Goal: Task Accomplishment & Management: Manage account settings

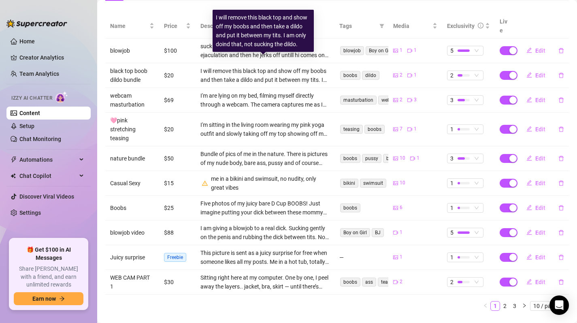
scroll to position [154, 0]
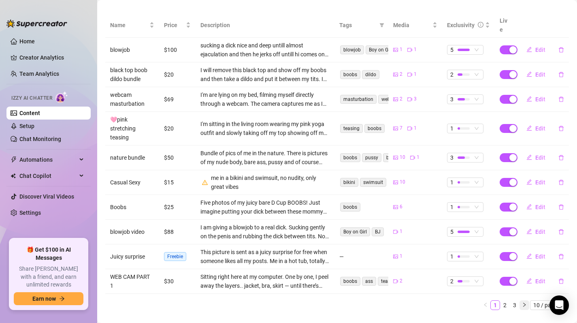
click at [519, 300] on button "button" at bounding box center [524, 305] width 10 height 10
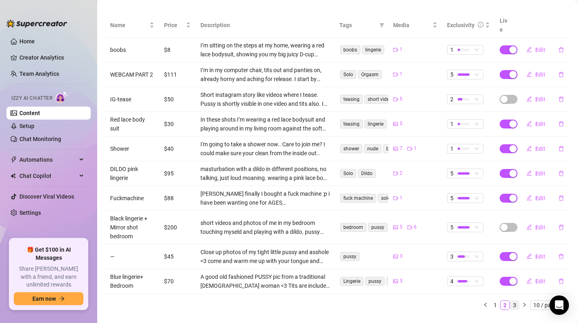
click at [510, 300] on link "3" at bounding box center [514, 304] width 9 height 9
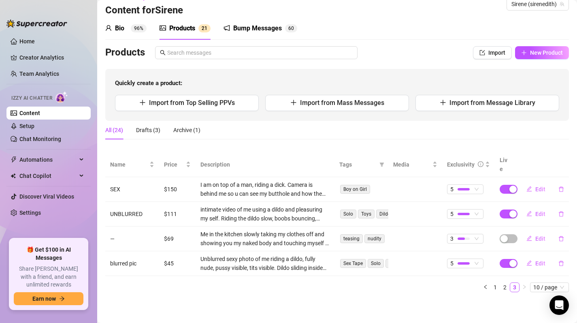
scroll to position [6, 0]
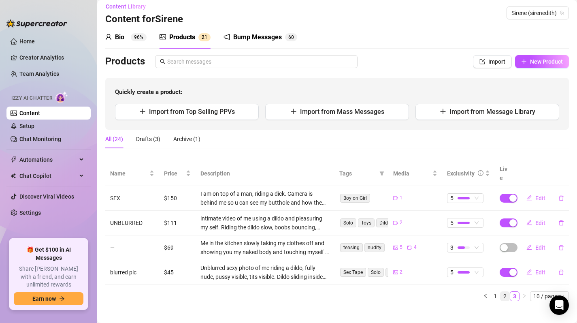
click at [500, 291] on link "2" at bounding box center [504, 295] width 9 height 9
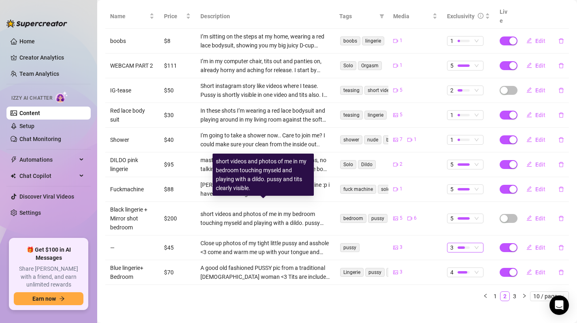
scroll to position [135, 0]
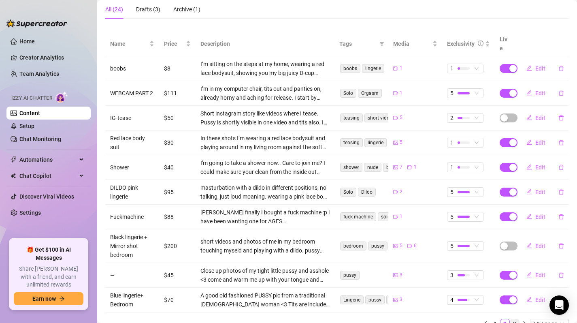
click at [510, 319] on link "3" at bounding box center [514, 323] width 9 height 9
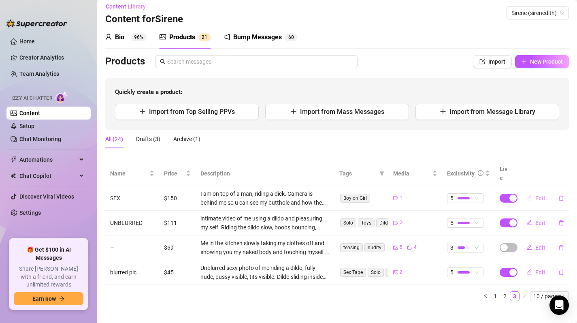
click at [537, 195] on span "Edit" at bounding box center [540, 198] width 10 height 6
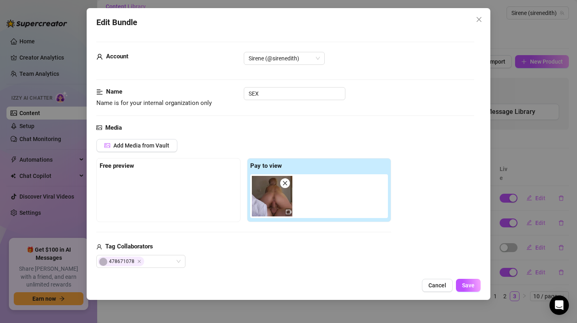
scroll to position [100, 0]
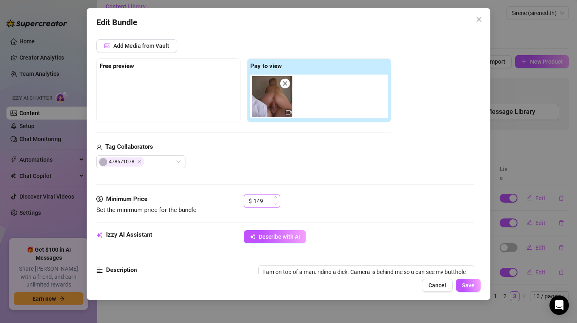
click at [273, 202] on span "Decrease Value" at bounding box center [275, 203] width 9 height 7
drag, startPoint x: 267, startPoint y: 202, endPoint x: 230, endPoint y: 200, distance: 36.5
click at [230, 200] on div "Minimum Price Set the minimum price for the bundle $ 149" at bounding box center [285, 204] width 378 height 21
type input "1"
type input "111"
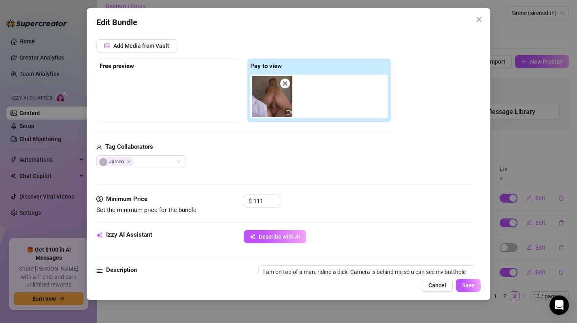
click at [243, 165] on div "Jarcco" at bounding box center [243, 161] width 295 height 13
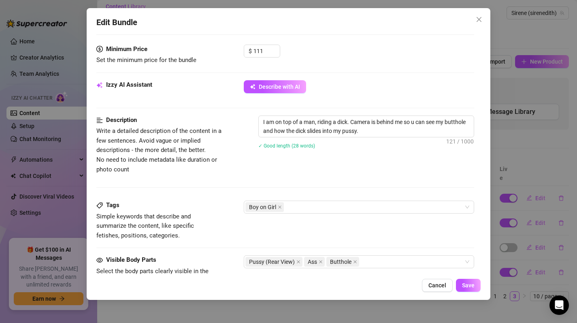
scroll to position [250, 0]
drag, startPoint x: 349, startPoint y: 121, endPoint x: 243, endPoint y: 122, distance: 106.0
click at [243, 122] on div "Description Write a detailed description of the content in a few sentences. Avo…" at bounding box center [285, 144] width 378 height 59
type textarea "O Camera is behind me so u can see my butthole and how the dick slides into my …"
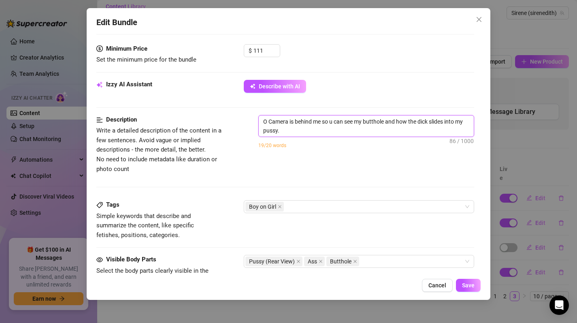
type textarea "On Camera is behind me so u can see my butthole and how the dick slides into my…"
type textarea "On t Camera is behind me so u can see my butthole and how the dick slides into …"
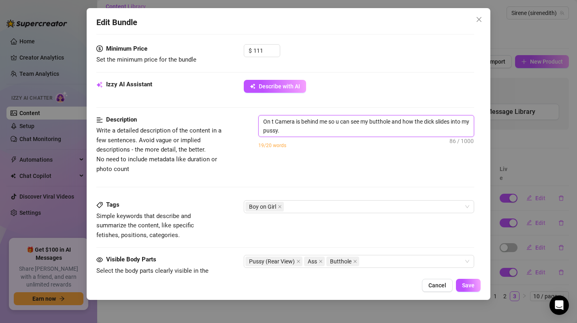
type textarea "On t Camera is behind me so u can see my butthole and how the dick slides into …"
type textarea "On to Camera is behind me so u can see my butthole and how the dick slides into…"
type textarea "On top Camera is behind me so u can see my butthole and how the dick slides int…"
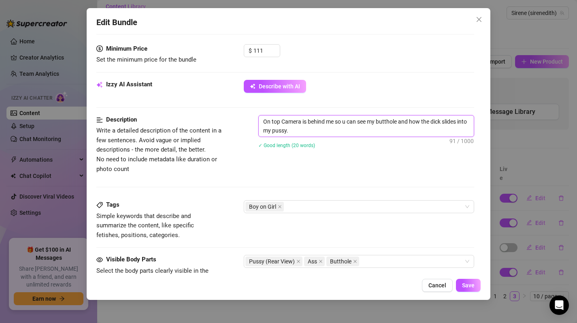
type textarea "On top Camera is behind me so u can see my butthole and how the dick slides int…"
type textarea "On top o Camera is behind me so u can see my butthole and how the dick slides i…"
type textarea "On top of Camera is behind me so u can see my butthole and how the dick slides …"
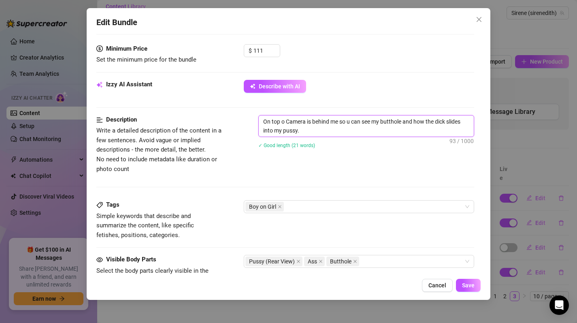
type textarea "On top of Camera is behind me so u can see my butthole and how the dick slides …"
type textarea "On top of a Camera is behind me so u can see my butthole and how the dick slide…"
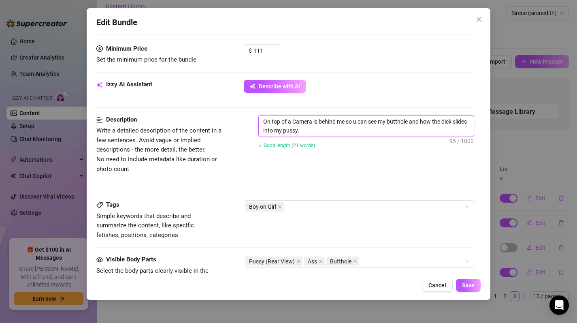
type textarea "On top of a Camera is behind me so u can see my butthole and how the dick slide…"
type textarea "On top of a m Camera is behind me so u can see my butthole and how the dick sli…"
type textarea "On top of a ma Camera is behind me so u can see my butthole and how the dick sl…"
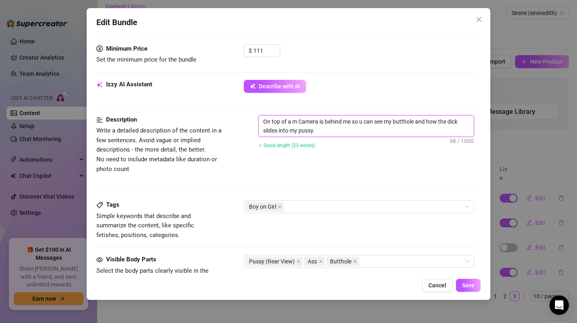
type textarea "On top of a ma Camera is behind me so u can see my butthole and how the dick sl…"
type textarea "On top of a man Camera is behind me so u can see my butthole and how the dick s…"
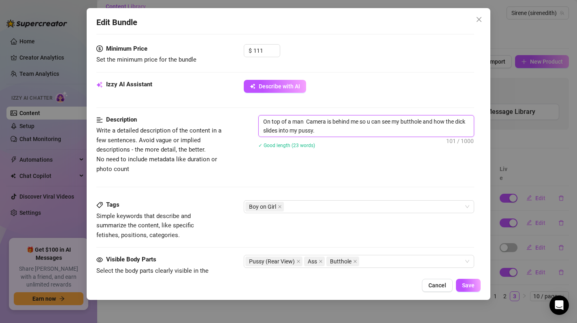
type textarea "On top of a man c Camera is behind me so u can see my butthole and how the dick…"
type textarea "On top of a man co Camera is behind me so u can see my butthole and how the dic…"
type textarea "On top of a man c Camera is behind me so u can see my butthole and how the dick…"
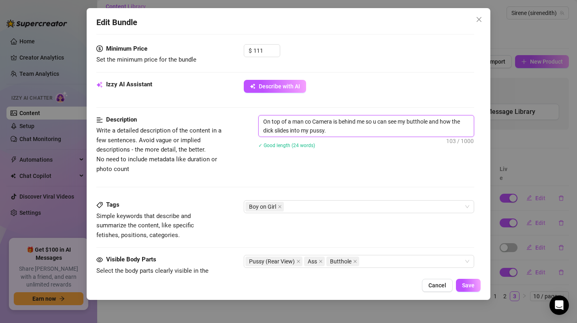
type textarea "On top of a man c Camera is behind me so u can see my butthole and how the dick…"
type textarea "On top of a man Camera is behind me so u can see my butthole and how the dick s…"
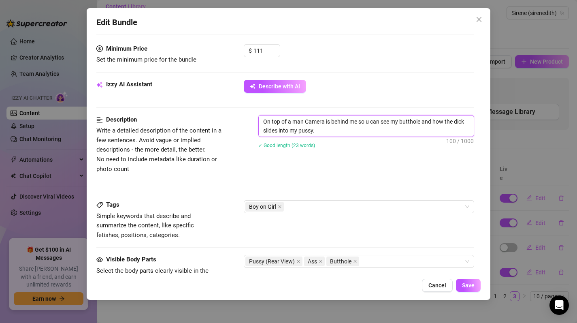
type textarea "On top of a man Camera is behind me so u can see my butthole and how the dick s…"
type textarea "On top of a man, Camera is behind me so u can see my butthole and how the dick …"
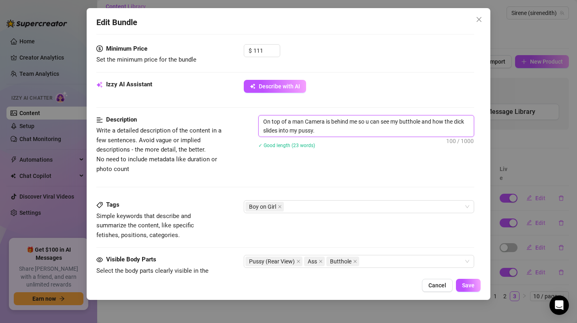
type textarea "On top of a man, Camera is behind me so u can see my butthole and how the dick …"
type textarea "On top of a man, c Camera is behind me so u can see my butthole and how the dic…"
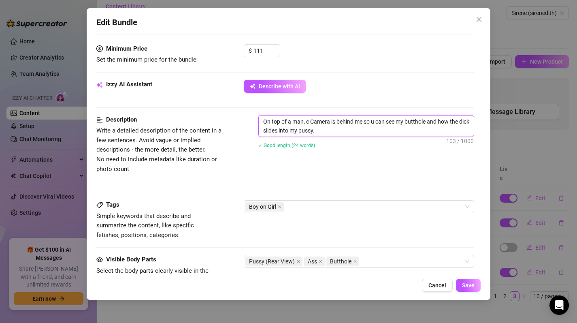
type textarea "On top of a man, co Camera is behind me so u can see my butthole and how the di…"
type textarea "On top of a man, cog Camera is behind me so u can see my butthole and how the d…"
type textarea "On top of a man, co Camera is behind me so u can see my butthole and how the di…"
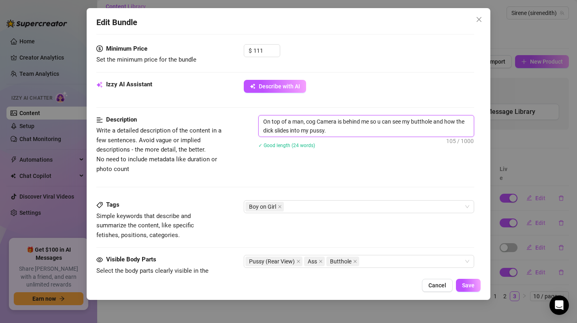
type textarea "On top of a man, co Camera is behind me so u can see my butthole and how the di…"
type textarea "On top of a man, cow Camera is behind me so u can see my butthole and how the d…"
type textarea "On top of a man, cowg Camera is behind me so u can see my butthole and how the …"
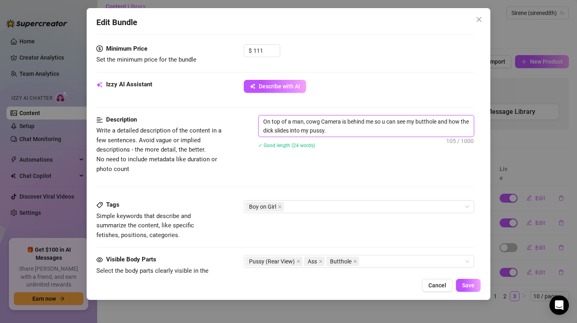
type textarea "On top of a man, cowgi Camera is behind me so u can see my butthole and how the…"
type textarea "On top of a man, cowgir Camera is behind me so u can see my butthole and how th…"
type textarea "On top of a man, cowgirl Camera is behind me so u can see my butthole and how t…"
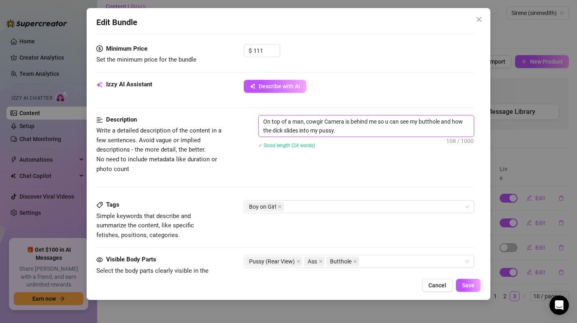
type textarea "On top of a man, cowgirl Camera is behind me so u can see my butthole and how t…"
type textarea "On top of a man, cowgirl s Camera is behind me so u can see my butthole and how…"
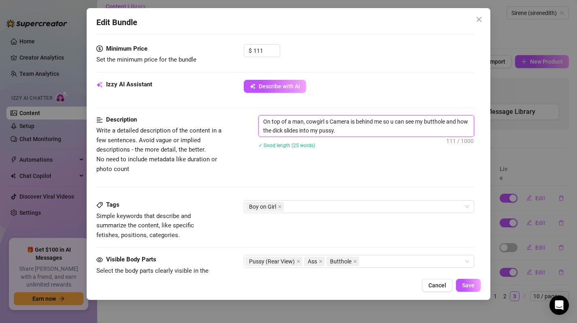
type textarea "On top of a man, cowgirl st Camera is behind me so u can see my butthole and ho…"
type textarea "On top of a man, cowgirl sty Camera is behind me so u can see my butthole and h…"
type textarea "On top of a man, cowgirl styl Camera is behind me so u can see my butthole and …"
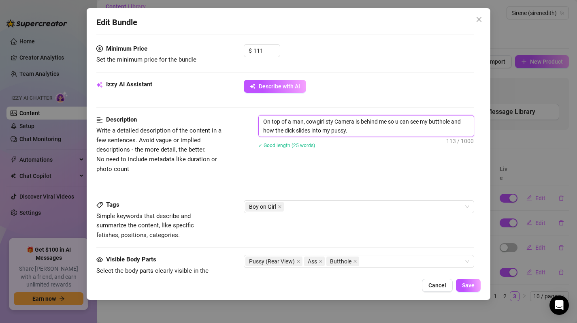
type textarea "On top of a man, cowgirl styl Camera is behind me so u can see my butthole and …"
type textarea "On top of a man, cowgirl styl. Camera is behind me so u can see my butthole and…"
type textarea "On top of a man, cowgirl styl.e Camera is behind me so u can see my butthole an…"
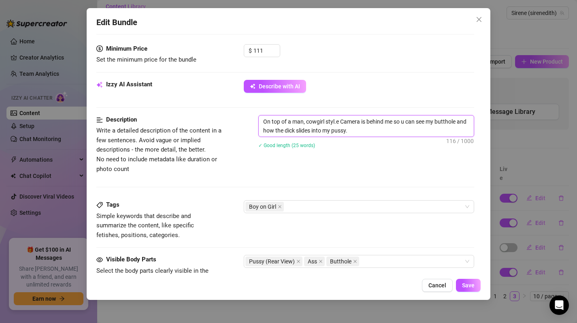
type textarea "On top of a man, cowgirl styl. Camera is behind me so u can see my butthole and…"
type textarea "On top of a man, cowgirl styl Camera is behind me so u can see my butthole and …"
type textarea "On top of a man, cowgirl style Camera is behind me so u can see my butthole and…"
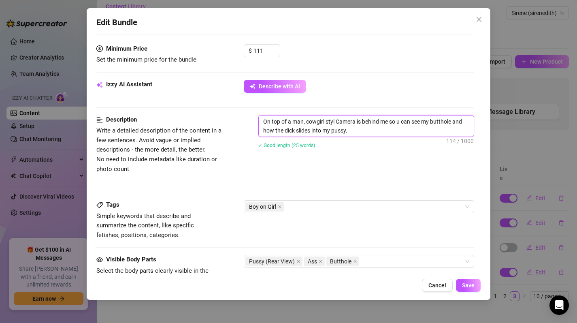
type textarea "On top of a man, cowgirl style Camera is behind me so u can see my butthole and…"
type textarea "On top of a man, cowgirl style. Camera is behind me so u can see my butthole an…"
drag, startPoint x: 306, startPoint y: 123, endPoint x: 229, endPoint y: 118, distance: 77.1
click at [229, 118] on div "Description Write a detailed description of the content in a few sentences. Avo…" at bounding box center [285, 144] width 378 height 59
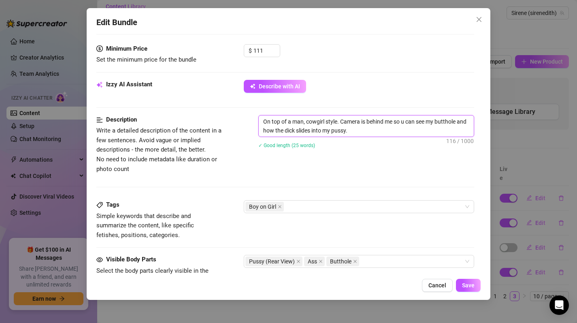
type textarea "hcowgirl style. Camera is behind me so u can see my butthole and how the dick s…"
type textarea "hacowgirl style. Camera is behind me so u can see my butthole and how the dick …"
type textarea "havcowgirl style. Camera is behind me so u can see my butthole and how the dick…"
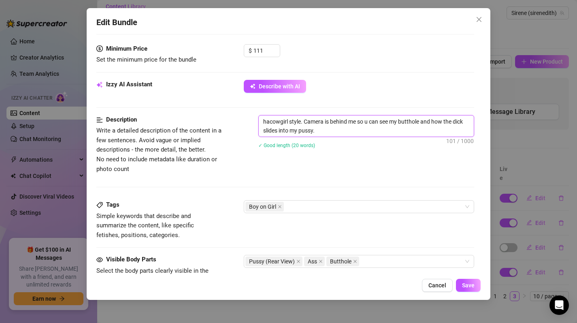
type textarea "havcowgirl style. Camera is behind me so u can see my butthole and how the dick…"
type textarea "havicowgirl style. Camera is behind me so u can see my butthole and how the dic…"
type textarea "havincowgirl style. Camera is behind me so u can see my butthole and how the di…"
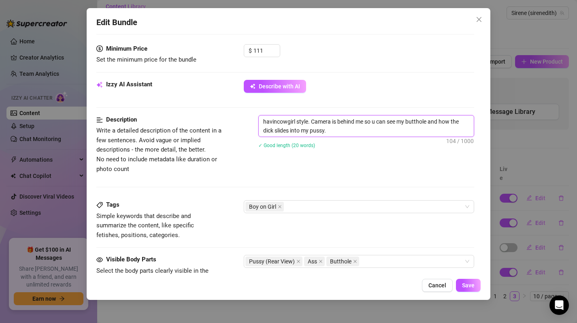
type textarea "havingcowgirl style. Camera is behind me so u can see my butthole and how the d…"
type textarea "having cowgirl style. Camera is behind me so u can see my butthole and how the …"
type textarea "having scowgirl style. Camera is behind me so u can see my butthole and how the…"
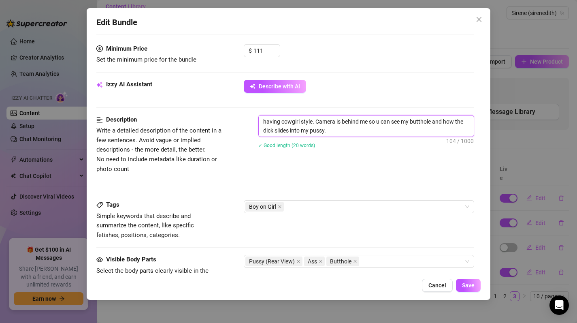
type textarea "having scowgirl style. Camera is behind me so u can see my butthole and how the…"
type textarea "having secowgirl style. Camera is behind me so u can see my butthole and how th…"
type textarea "having seccowgirl style. Camera is behind me so u can see my butthole and how t…"
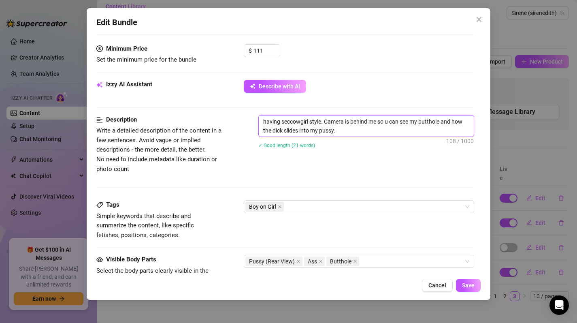
type textarea "having sec cowgirl style. Camera is behind me so u can see my butthole and how …"
type textarea "having seccowgirl style. Camera is behind me so u can see my butthole and how t…"
type textarea "having secowgirl style. Camera is behind me so u can see my butthole and how th…"
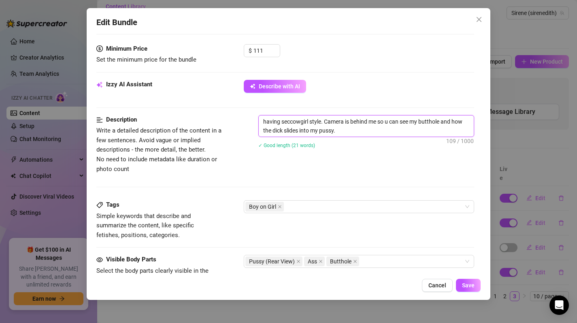
type textarea "having secowgirl style. Camera is behind me so u can see my butthole and how th…"
type textarea "having sexcowgirl style. Camera is behind me so u can see my butthole and how t…"
type textarea "having sex cowgirl style. Camera is behind me so u can see my butthole and how …"
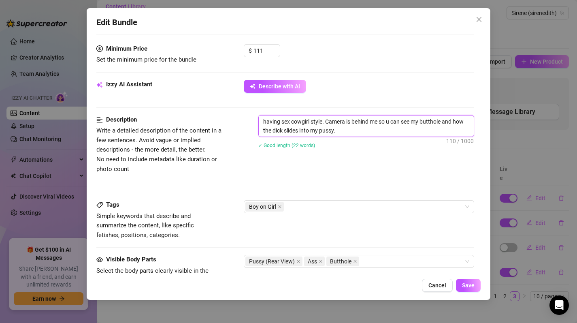
type textarea "having sex wcowgirl style. Camera is behind me so u can see my butthole and how…"
type textarea "having sex wicowgirl style. Camera is behind me so u can see my butthole and ho…"
type textarea "having sex witcowgirl style. Camera is behind me so u can see my butthole and h…"
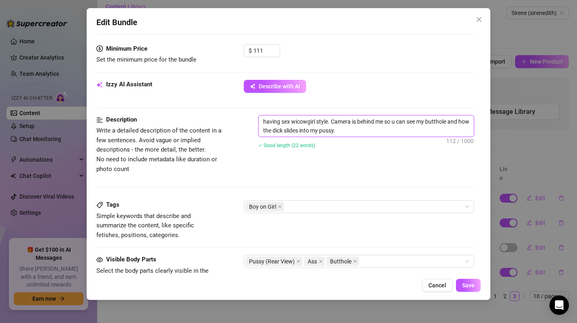
type textarea "having sex witcowgirl style. Camera is behind me so u can see my butthole and h…"
type textarea "having sex withcowgirl style. Camera is behind me so u can see my butthole and …"
type textarea "having sex with cowgirl style. Camera is behind me so u can see my butthole and…"
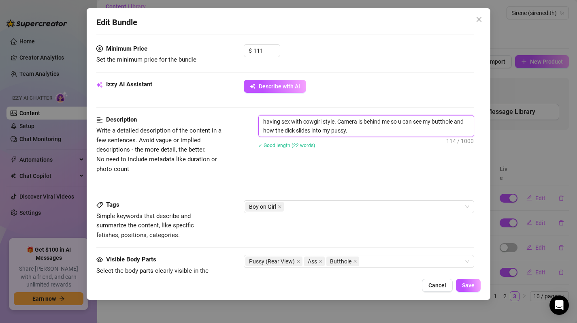
type textarea "having sex with acowgirl style. Camera is behind me so u can see my butthole an…"
type textarea "having sex with a cowgirl style. Camera is behind me so u can see my butthole a…"
type textarea "having sex with a mcowgirl style. Camera is behind me so u can see my butthole …"
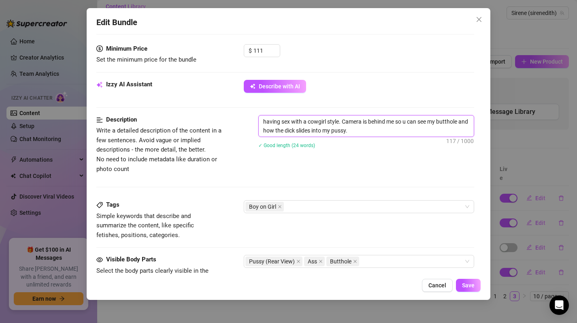
type textarea "having sex with a mcowgirl style. Camera is behind me so u can see my butthole …"
type textarea "having sex with a macowgirl style. Camera is behind me so u can see my butthole…"
type textarea "having sex with a mancowgirl style. Camera is behind me so u can see my butthol…"
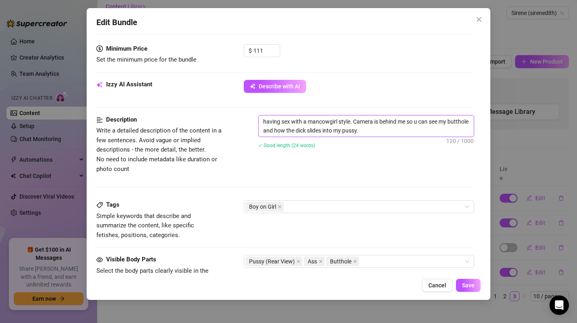
type textarea "having sex with a man cowgirl style. Camera is behind me so u can see my buttho…"
click at [381, 165] on div "Description Write a detailed description of the content in a few sentences. Avo…" at bounding box center [285, 144] width 378 height 59
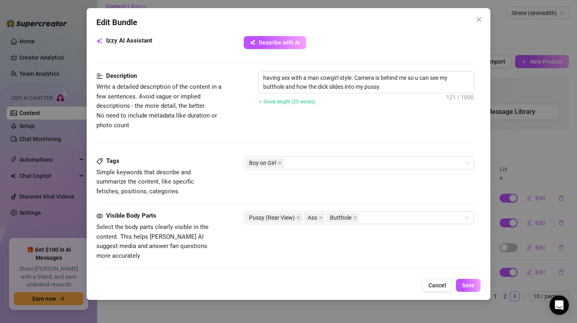
scroll to position [331, 0]
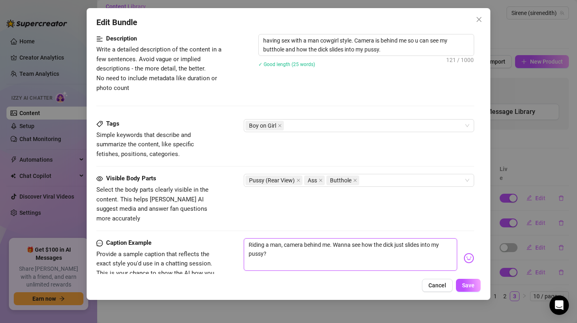
click at [282, 238] on textarea "Riding a man, camera behind me. Wanna see how the dick just slides into my puss…" at bounding box center [351, 254] width 214 height 32
type textarea "Riding a man , camera behind me. Wanna see how the dick just slides into my pus…"
type textarea "Riding a man, camera behind me. Wanna see how the dick just slides into my puss…"
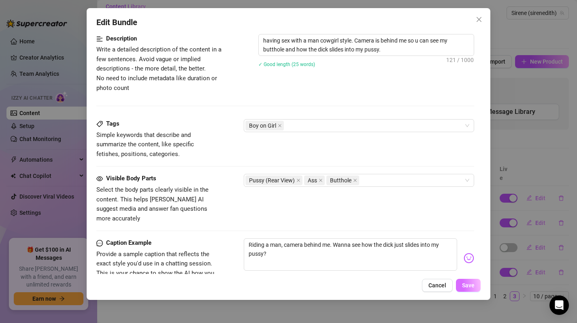
click at [465, 283] on span "Save" at bounding box center [468, 285] width 13 height 6
